Goal: Navigation & Orientation: Find specific page/section

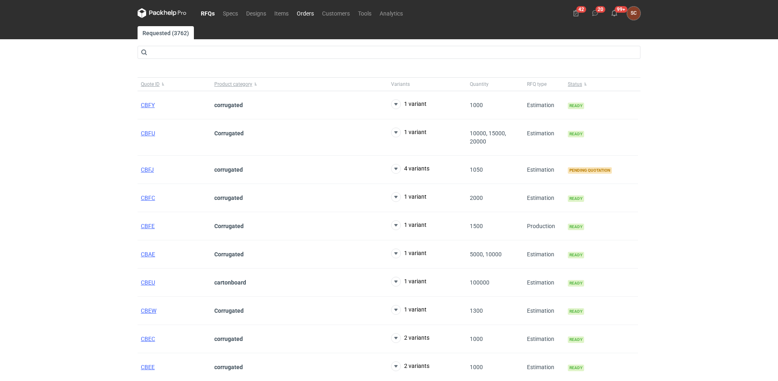
click at [310, 12] on link "Orders" at bounding box center [305, 13] width 25 height 10
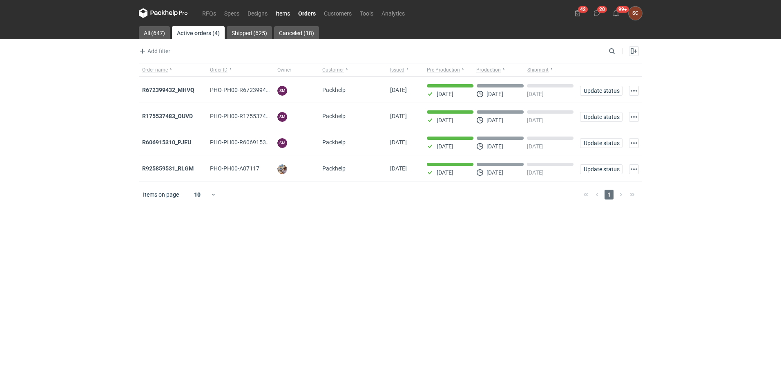
click at [279, 8] on link "Items" at bounding box center [283, 13] width 22 height 10
